Goal: Information Seeking & Learning: Learn about a topic

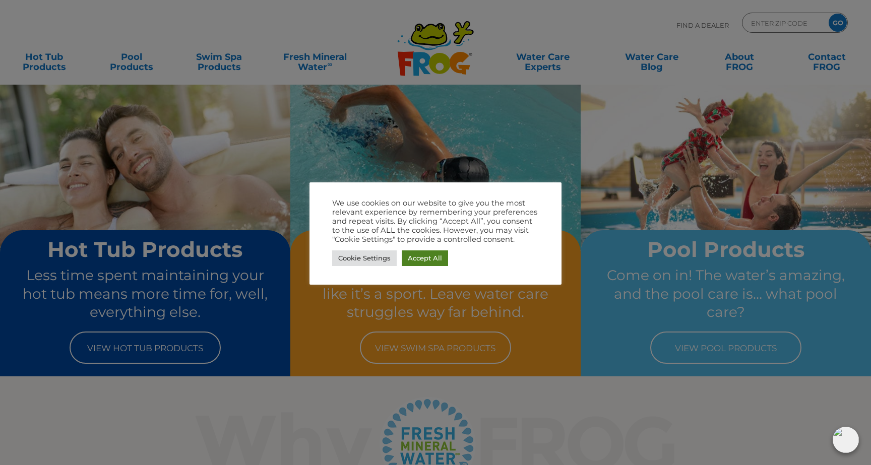
click at [417, 261] on link "Accept All" at bounding box center [425, 259] width 46 height 16
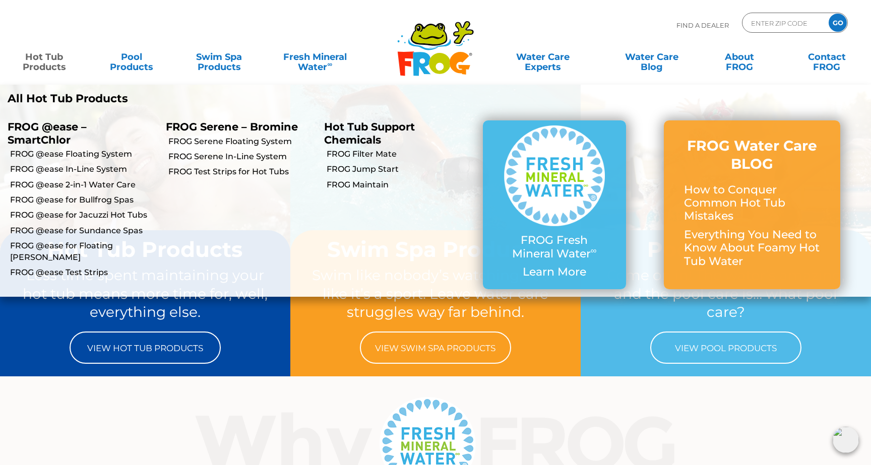
click at [54, 65] on link "Hot Tub Products" at bounding box center [44, 57] width 68 height 20
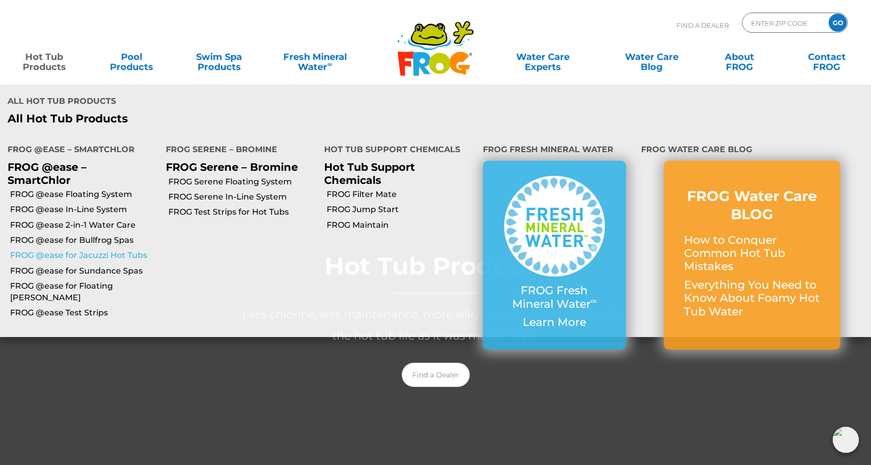
click at [50, 250] on link "FROG @ease for Jacuzzi Hot Tubs" at bounding box center [84, 255] width 148 height 11
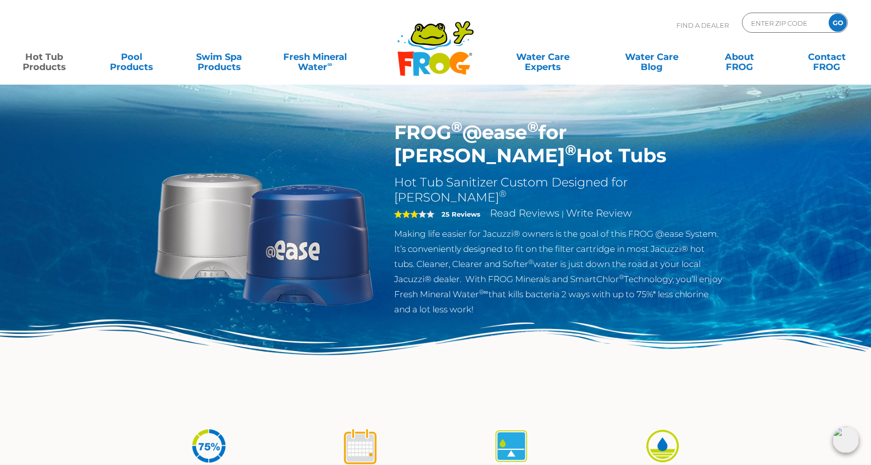
click at [450, 210] on strong "25 Reviews" at bounding box center [461, 214] width 39 height 8
click at [516, 207] on link "Read Reviews" at bounding box center [525, 213] width 70 height 12
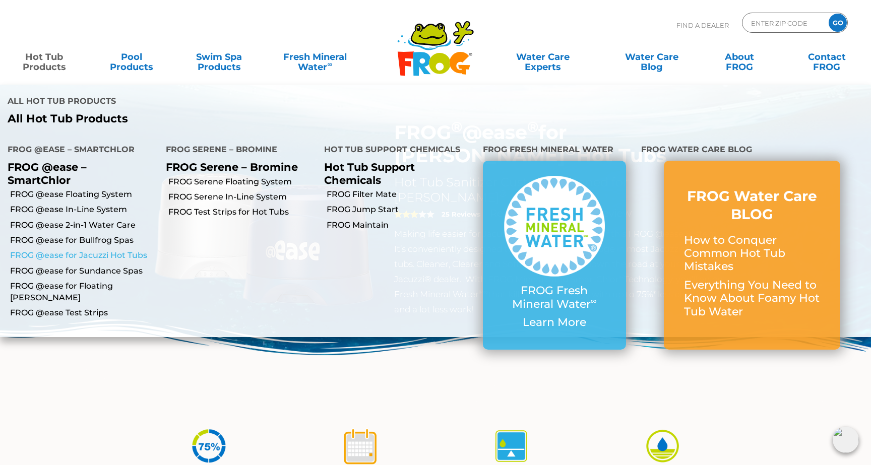
click at [119, 250] on link "FROG @ease for Jacuzzi Hot Tubs" at bounding box center [84, 255] width 148 height 11
